Goal: Check status: Check status

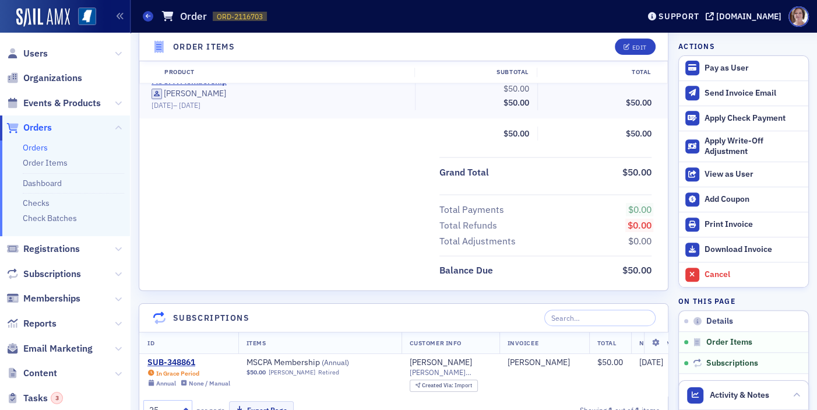
scroll to position [350, 0]
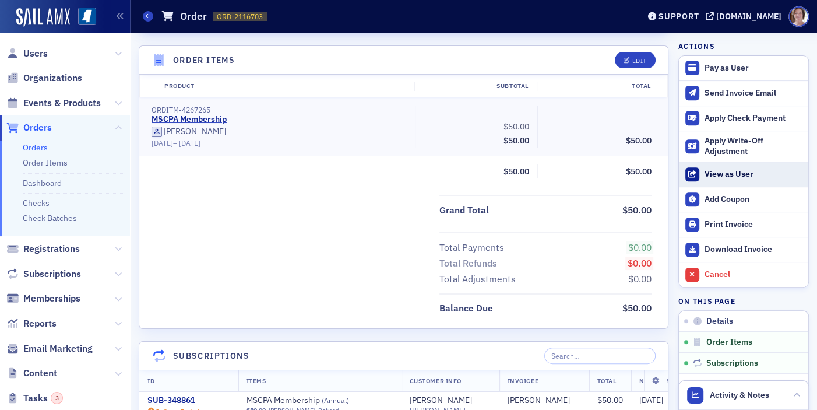
click at [720, 171] on div "View as User" at bounding box center [754, 174] width 98 height 10
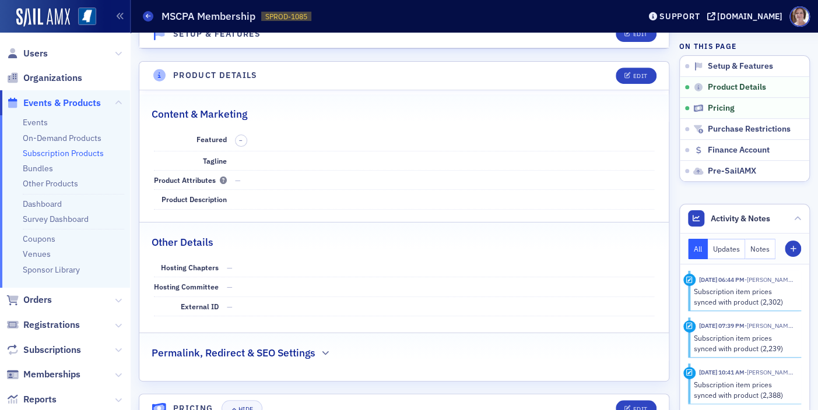
scroll to position [233, 0]
